Goal: Task Accomplishment & Management: Use online tool/utility

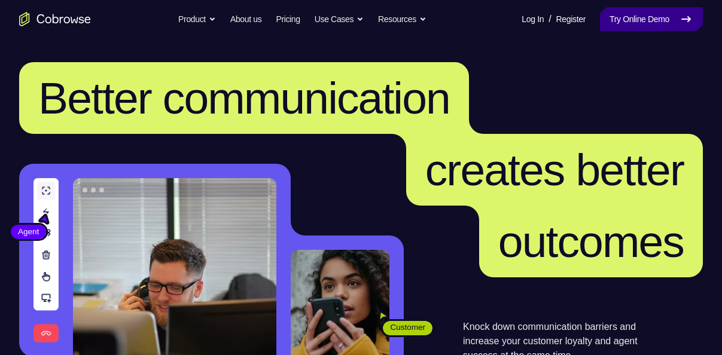
click at [633, 24] on link "Try Online Demo" at bounding box center [651, 19] width 103 height 24
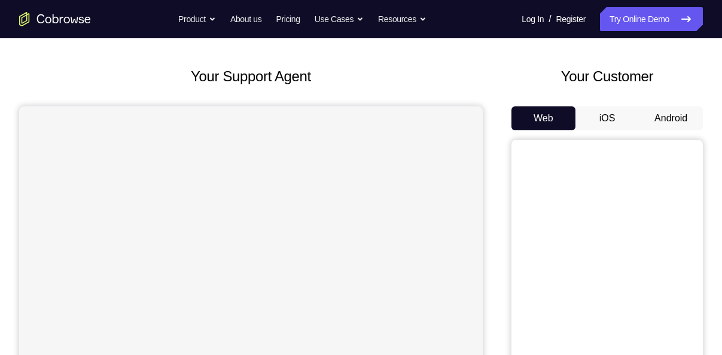
click at [660, 127] on button "Android" at bounding box center [671, 118] width 64 height 24
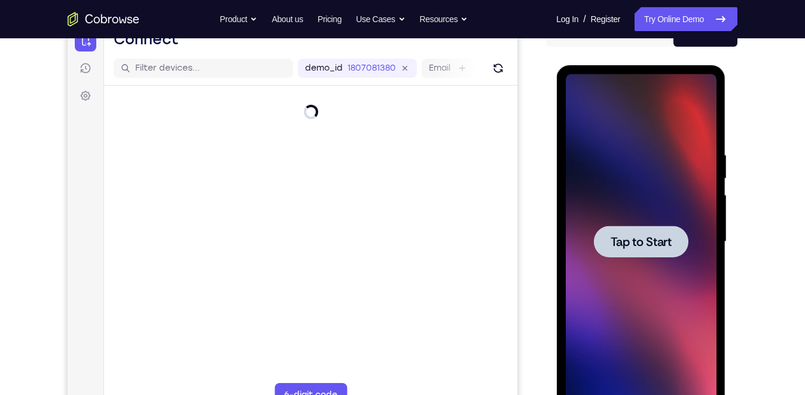
scroll to position [146, 0]
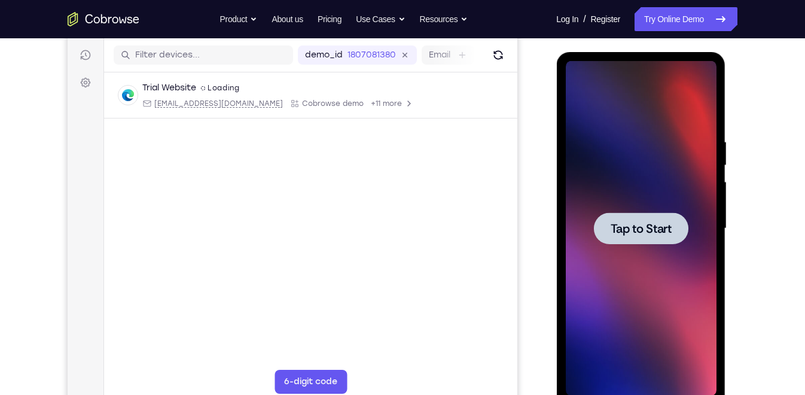
click at [638, 223] on span "Tap to Start" at bounding box center [640, 229] width 61 height 12
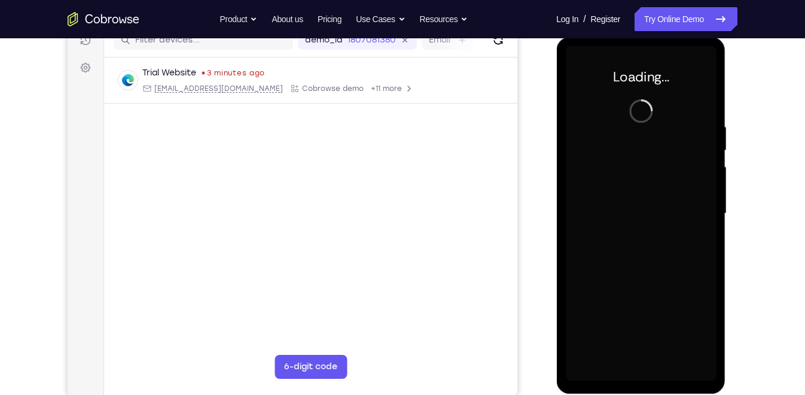
scroll to position [162, 0]
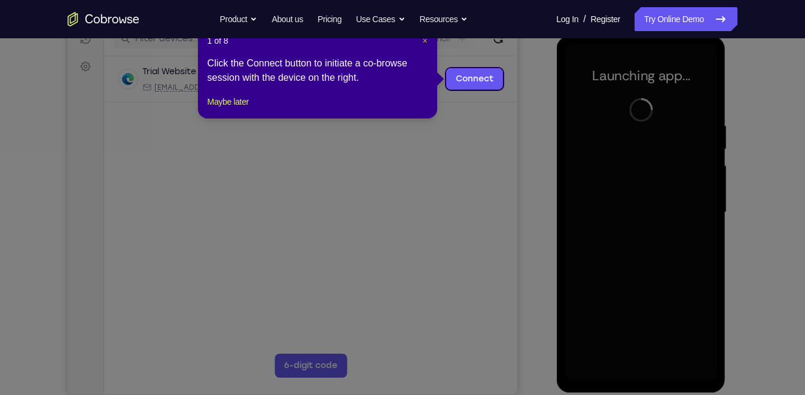
click at [424, 42] on span "×" at bounding box center [424, 41] width 5 height 10
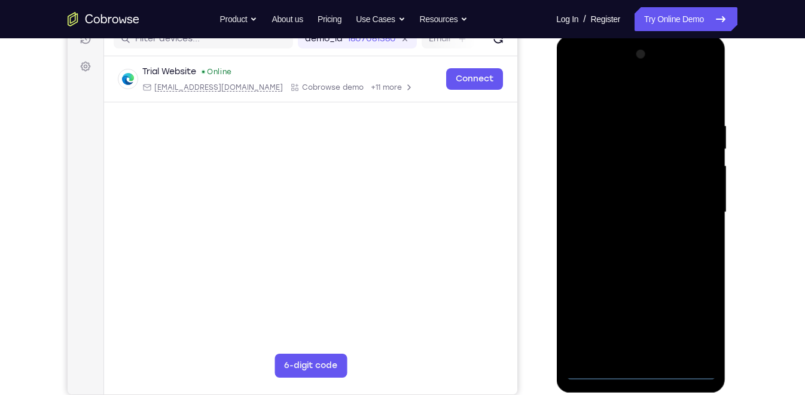
scroll to position [163, 0]
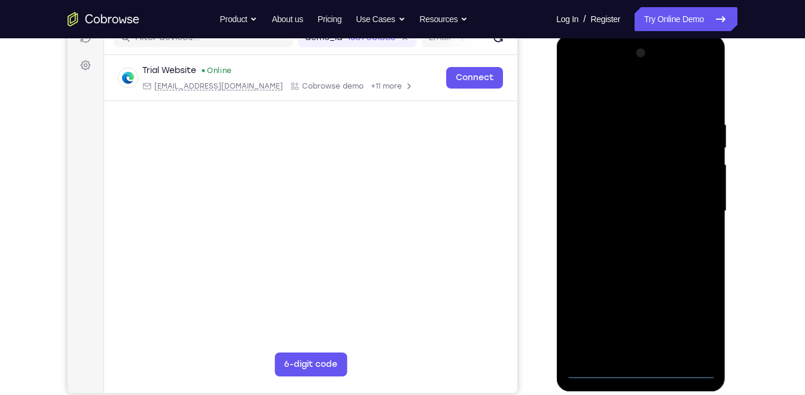
click at [608, 294] on div at bounding box center [640, 211] width 151 height 335
click at [645, 355] on div at bounding box center [640, 211] width 151 height 335
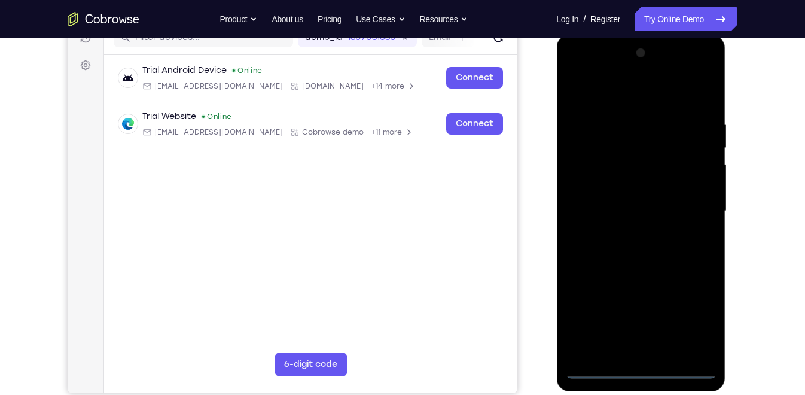
click at [691, 314] on div at bounding box center [640, 211] width 151 height 335
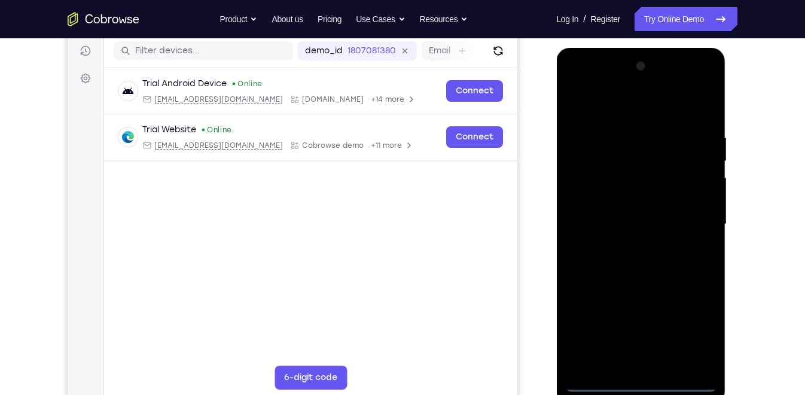
click at [604, 113] on div at bounding box center [640, 224] width 151 height 335
click at [596, 190] on div at bounding box center [640, 224] width 151 height 335
click at [619, 225] on div at bounding box center [640, 224] width 151 height 335
click at [622, 211] on div at bounding box center [640, 224] width 151 height 335
click at [620, 236] on div at bounding box center [640, 224] width 151 height 335
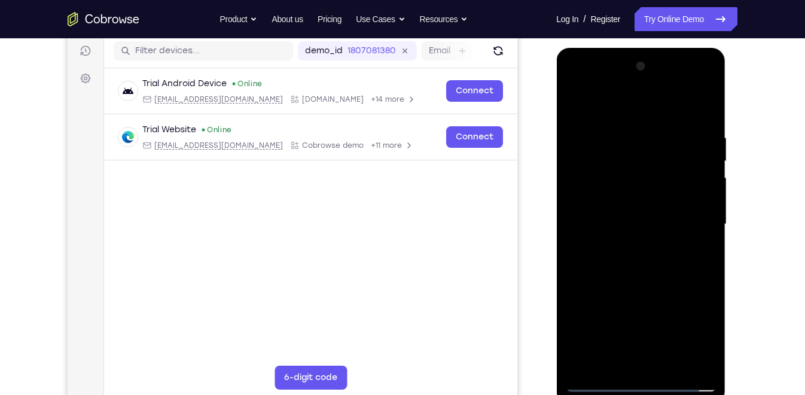
click at [627, 230] on div at bounding box center [640, 224] width 151 height 335
click at [682, 253] on div at bounding box center [640, 224] width 151 height 335
click at [670, 276] on div at bounding box center [640, 224] width 151 height 335
click at [651, 272] on div at bounding box center [640, 224] width 151 height 335
click at [674, 311] on div at bounding box center [640, 224] width 151 height 335
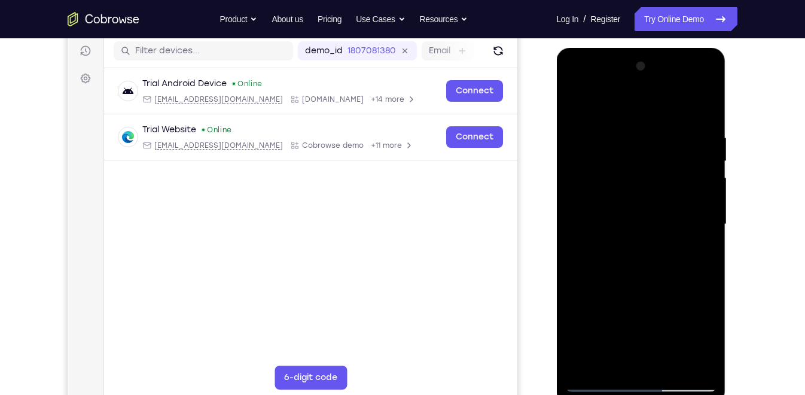
click at [602, 355] on div at bounding box center [640, 224] width 151 height 335
click at [603, 355] on div at bounding box center [640, 224] width 151 height 335
click at [599, 355] on div at bounding box center [640, 224] width 151 height 335
click at [577, 120] on div at bounding box center [640, 224] width 151 height 335
click at [688, 225] on div at bounding box center [640, 224] width 151 height 335
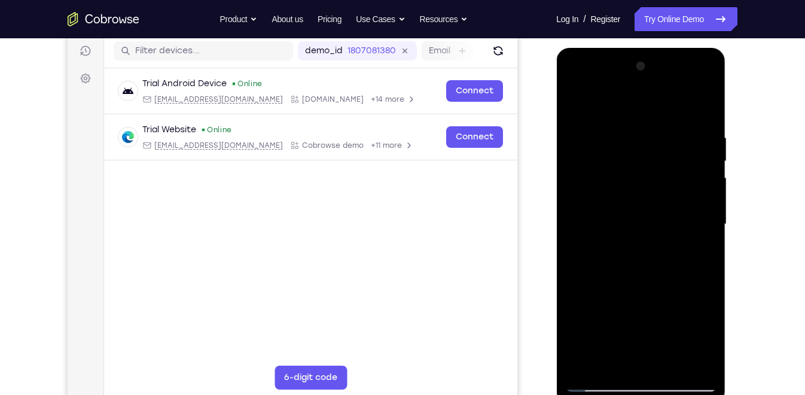
click at [598, 355] on div at bounding box center [640, 224] width 151 height 335
click at [601, 355] on div at bounding box center [640, 224] width 151 height 335
click at [612, 217] on div at bounding box center [640, 224] width 151 height 335
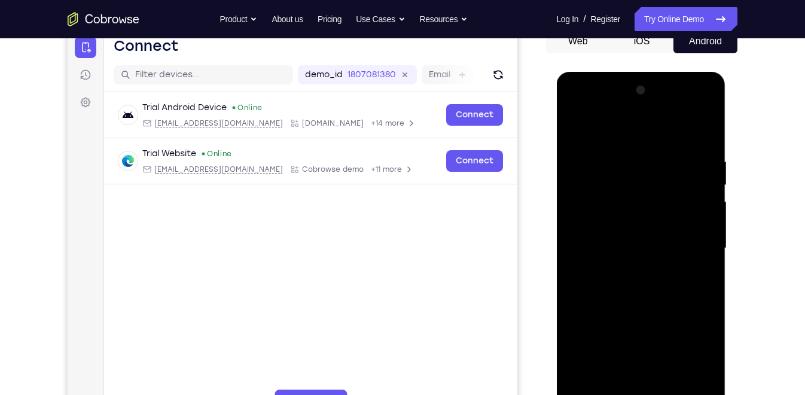
scroll to position [190, 0]
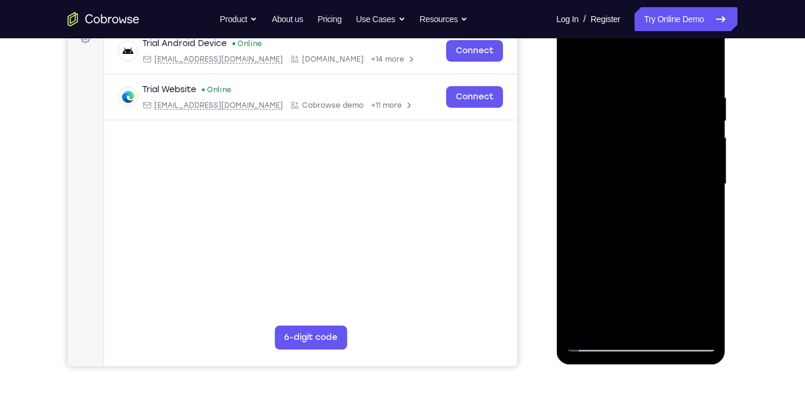
click at [599, 340] on div at bounding box center [640, 184] width 151 height 335
click at [681, 154] on div at bounding box center [640, 184] width 151 height 335
click at [710, 196] on div at bounding box center [640, 184] width 151 height 335
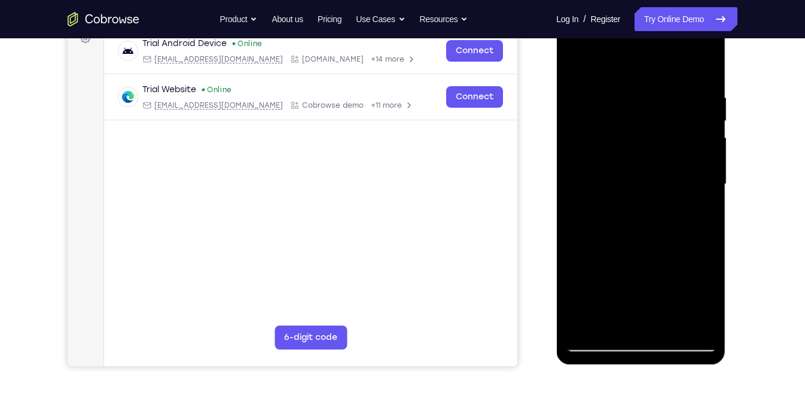
click at [576, 193] on div at bounding box center [640, 184] width 151 height 335
click at [710, 190] on div at bounding box center [640, 184] width 151 height 335
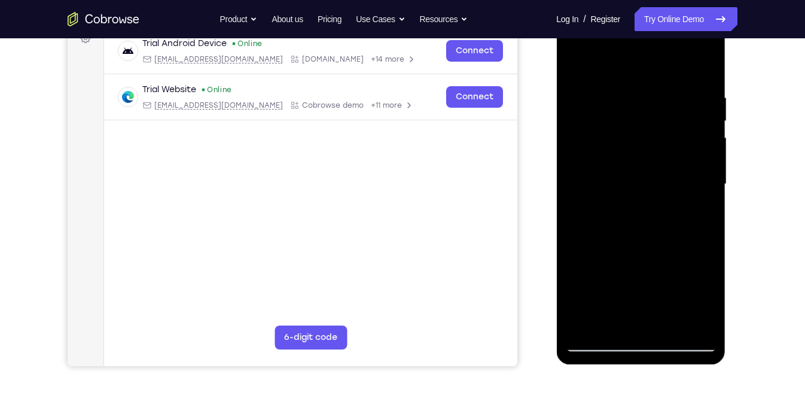
click at [710, 190] on div at bounding box center [640, 184] width 151 height 335
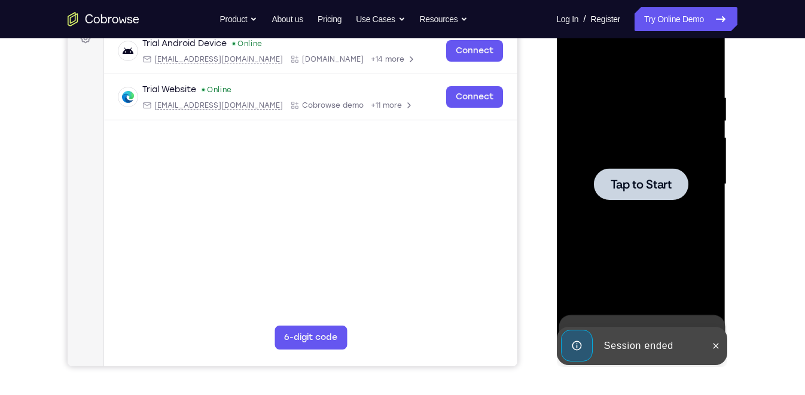
click at [710, 190] on div at bounding box center [640, 184] width 151 height 335
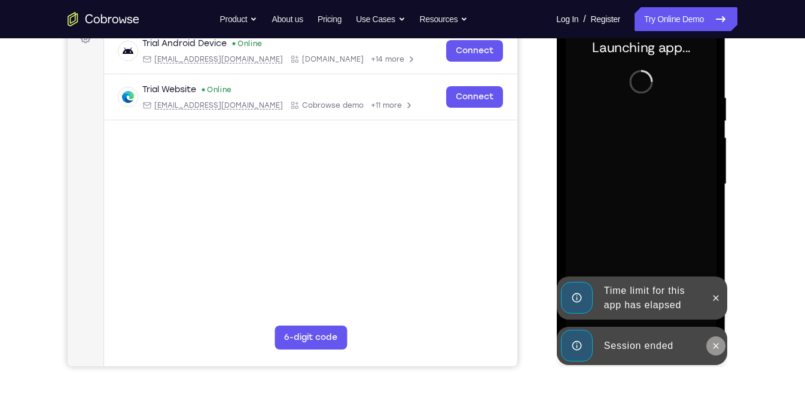
click at [719, 349] on icon at bounding box center [716, 346] width 10 height 10
